Goal: Check status

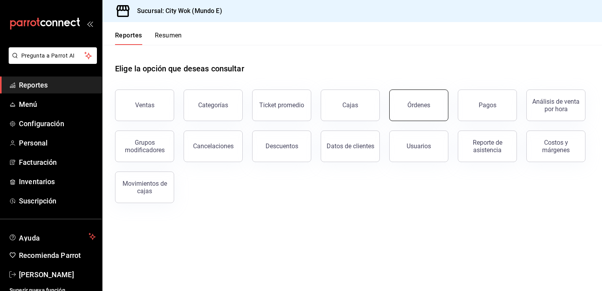
click at [419, 103] on div "Órdenes" at bounding box center [418, 104] width 23 height 7
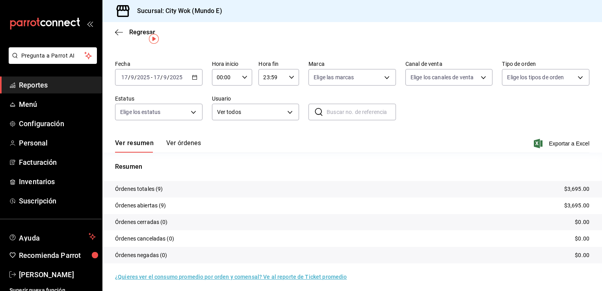
scroll to position [19, 0]
